Goal: Information Seeking & Learning: Learn about a topic

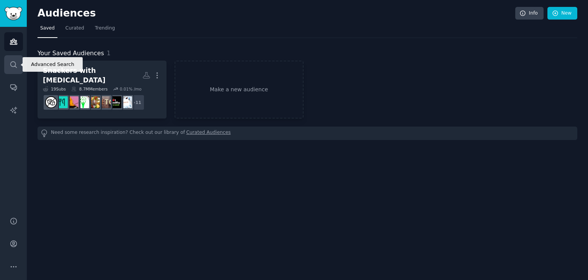
click at [18, 62] on link "Search" at bounding box center [13, 64] width 19 height 19
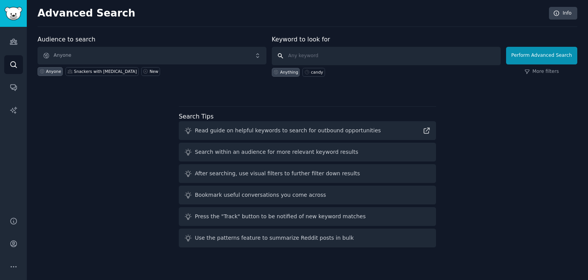
click at [304, 56] on input "text" at bounding box center [386, 56] width 229 height 18
type input "[PERSON_NAME] & [PERSON_NAME]'s"
click button "Perform Advanced Search" at bounding box center [541, 56] width 71 height 18
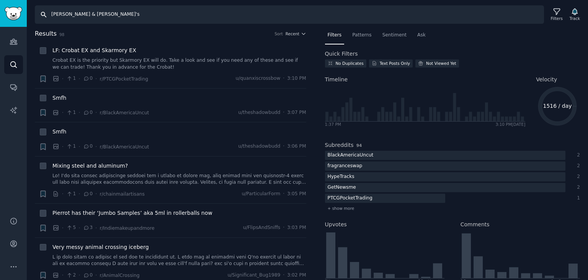
click at [104, 17] on input "[PERSON_NAME] & [PERSON_NAME]'s" at bounding box center [289, 14] width 509 height 18
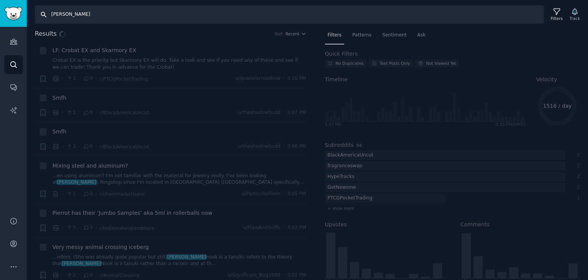
click at [83, 19] on input "[PERSON_NAME]" at bounding box center [289, 14] width 509 height 18
click at [64, 16] on input "[PERSON_NAME]" at bounding box center [289, 14] width 509 height 18
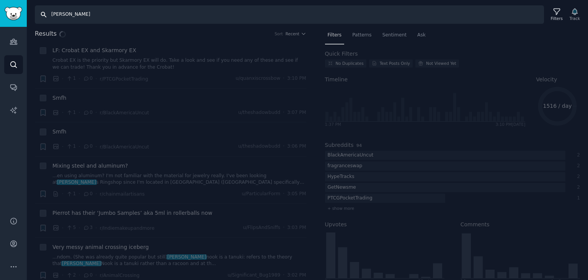
click at [64, 16] on input "[PERSON_NAME]" at bounding box center [289, 14] width 509 height 18
type input "sugar free caramel"
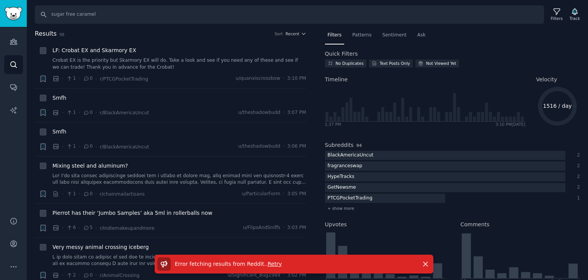
click at [269, 261] on span "Retry" at bounding box center [275, 263] width 14 height 6
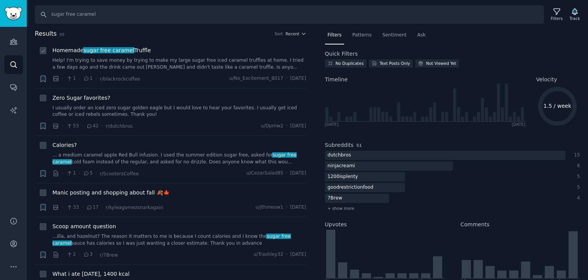
click at [144, 51] on div "Homemade sugar free caramel Truffle" at bounding box center [179, 50] width 254 height 8
click at [138, 49] on span "Homemade sugar free caramel Truffle" at bounding box center [101, 50] width 98 height 8
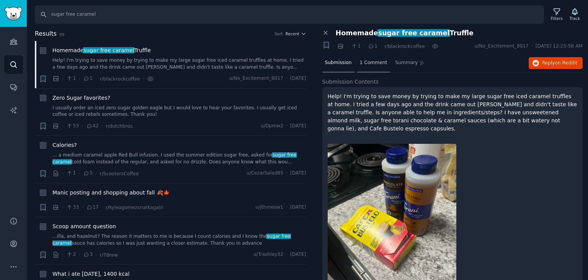
click at [370, 62] on span "1 Comment" at bounding box center [374, 62] width 28 height 7
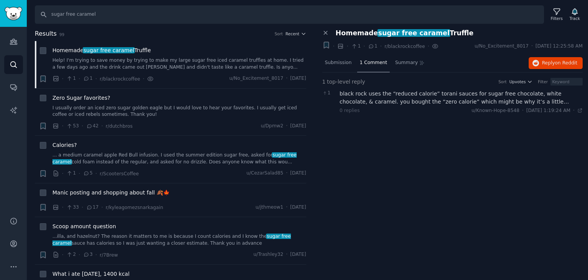
click at [548, 98] on div "black rock uses the “reduced calorie” torani sauces for sugar free chocolate, w…" at bounding box center [461, 98] width 243 height 16
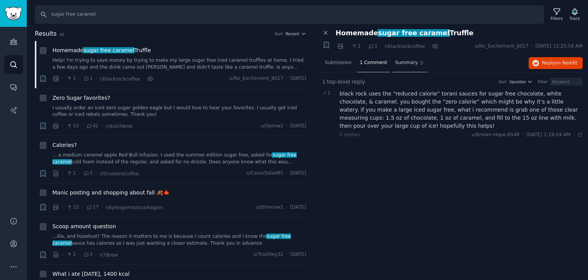
click at [404, 63] on span "Summary" at bounding box center [406, 62] width 23 height 7
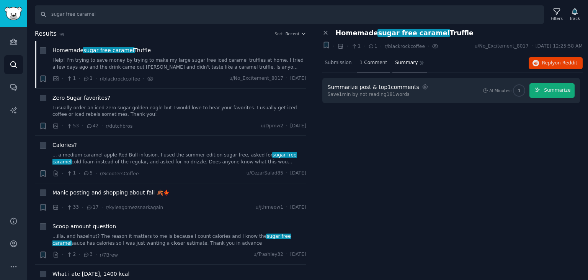
click at [368, 65] on div "1 Comment" at bounding box center [373, 63] width 33 height 18
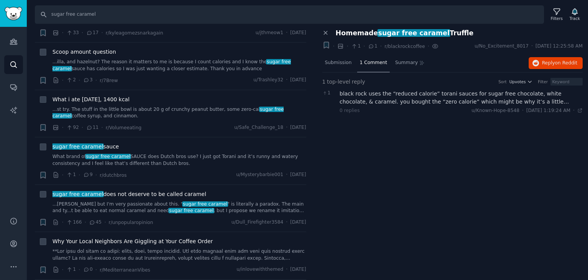
scroll to position [178, 0]
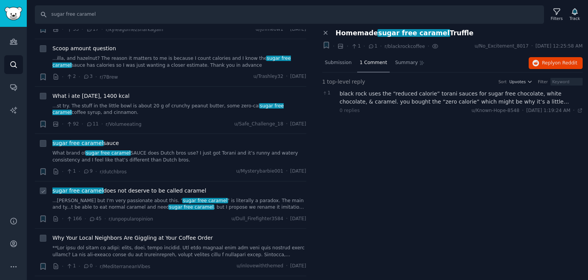
click at [90, 187] on span "sugar free caramel" at bounding box center [78, 190] width 52 height 6
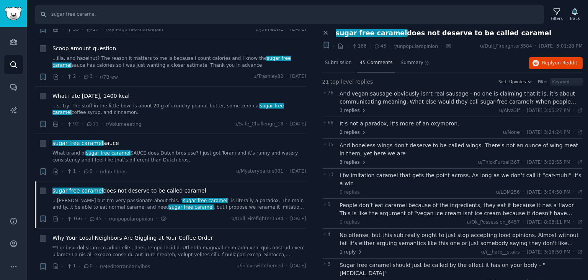
click at [367, 65] on span "45 Comments" at bounding box center [376, 62] width 33 height 7
click at [499, 92] on div "And vegan sausage obviously isn’t real sausage - no one is claiming that it is,…" at bounding box center [461, 98] width 243 height 16
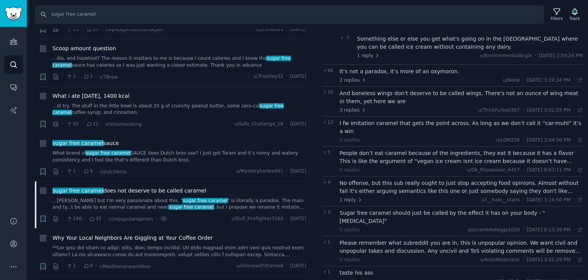
scroll to position [159, 0]
click at [427, 149] on div "People don’t eat caramel because of the ingredients, they eat it because it has…" at bounding box center [461, 157] width 243 height 16
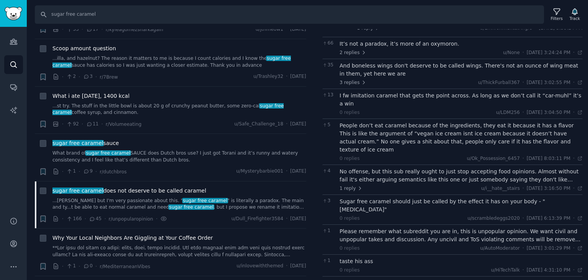
scroll to position [188, 0]
click at [427, 167] on div "No offense, but this sub really ought to just stop accepting food opinions. Alm…" at bounding box center [461, 175] width 243 height 16
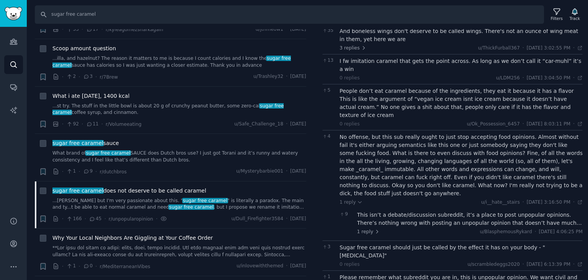
scroll to position [223, 0]
click at [455, 242] on div "Sugar free caramel should just be called by the effect it has on your body - "[…" at bounding box center [461, 250] width 243 height 16
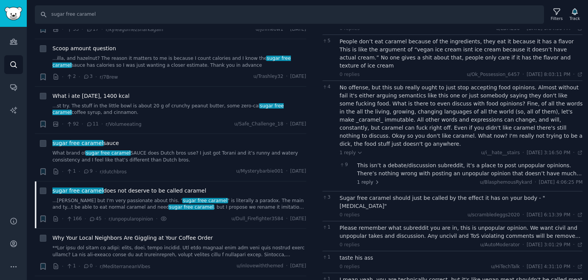
scroll to position [273, 0]
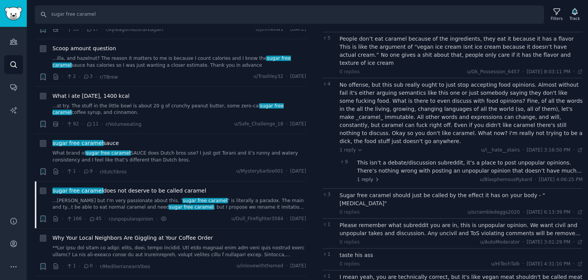
click at [439, 221] on div "Please remember what subreddit you are in, this is unpopular opinion. We want c…" at bounding box center [461, 229] width 243 height 16
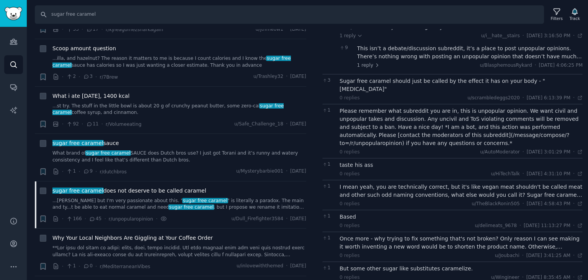
scroll to position [395, 0]
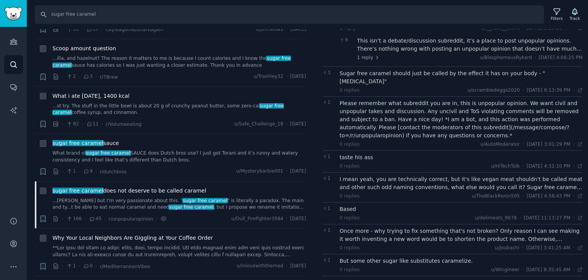
click at [440, 227] on div "Once more - why trying to fix something that's not broken? Only reason I can se…" at bounding box center [461, 235] width 243 height 16
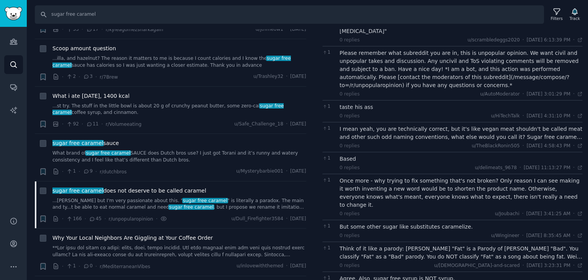
scroll to position [460, 0]
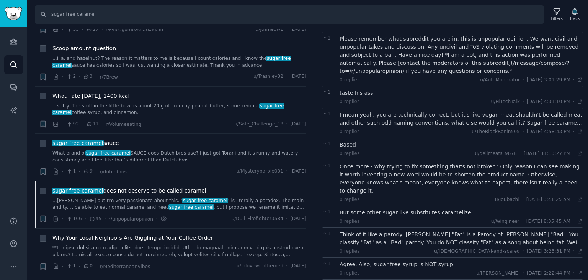
click at [440, 230] on div "Think of it like a parody: [PERSON_NAME] "Fat" is a Parody of [PERSON_NAME] "Ba…" at bounding box center [461, 238] width 243 height 16
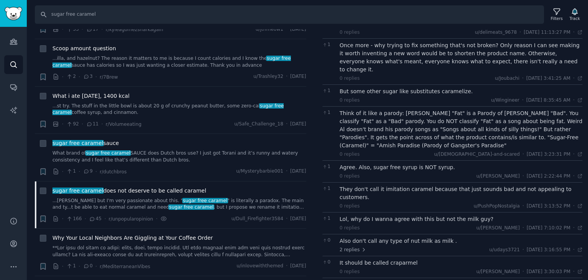
scroll to position [586, 0]
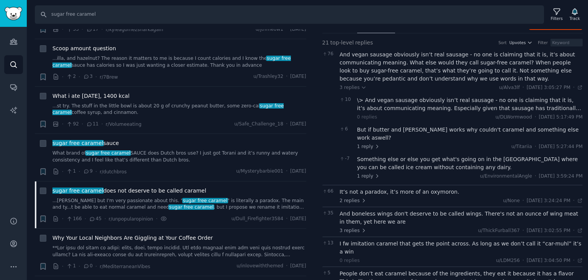
scroll to position [0, 0]
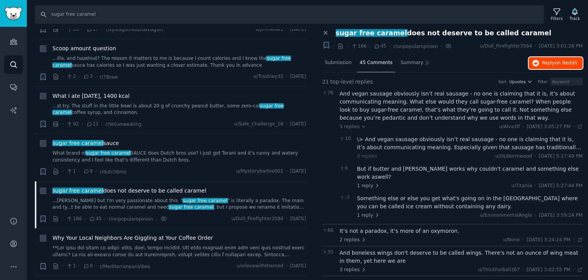
click at [558, 62] on span "on Reddit" at bounding box center [566, 62] width 22 height 5
